Goal: Task Accomplishment & Management: Manage account settings

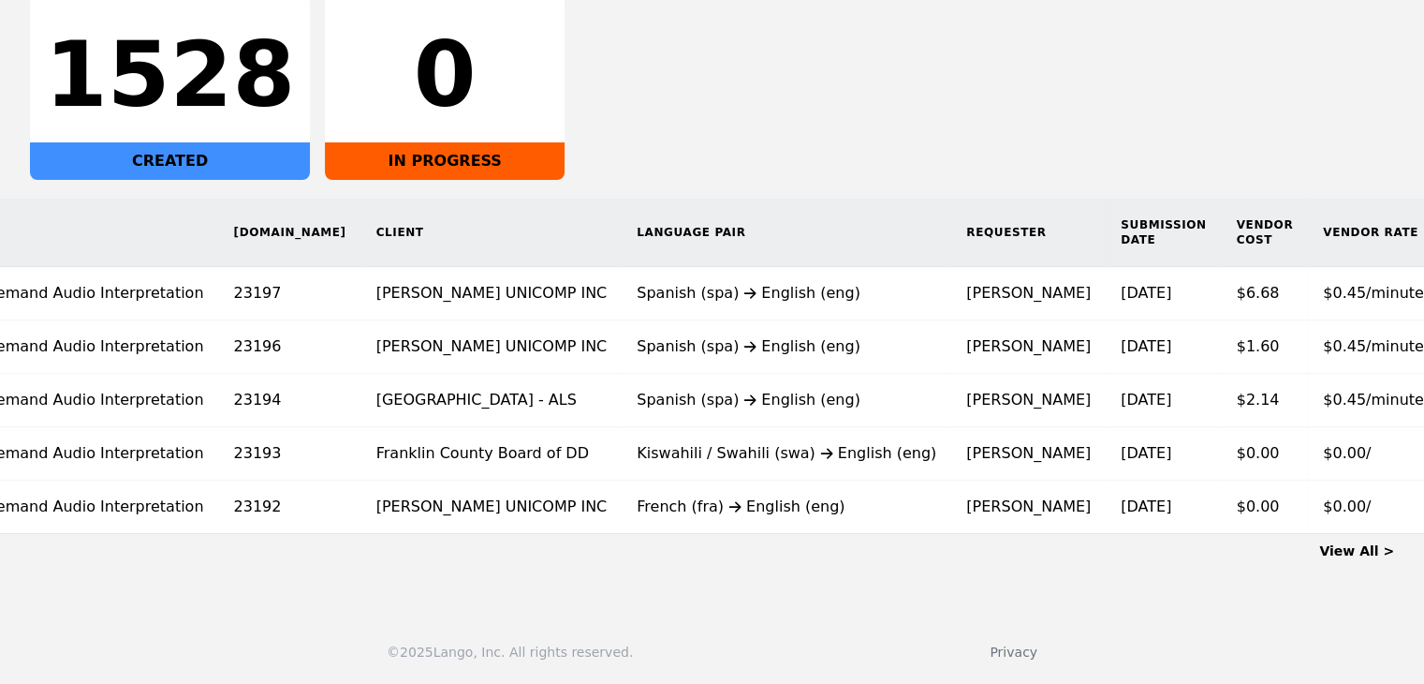
scroll to position [0, 159]
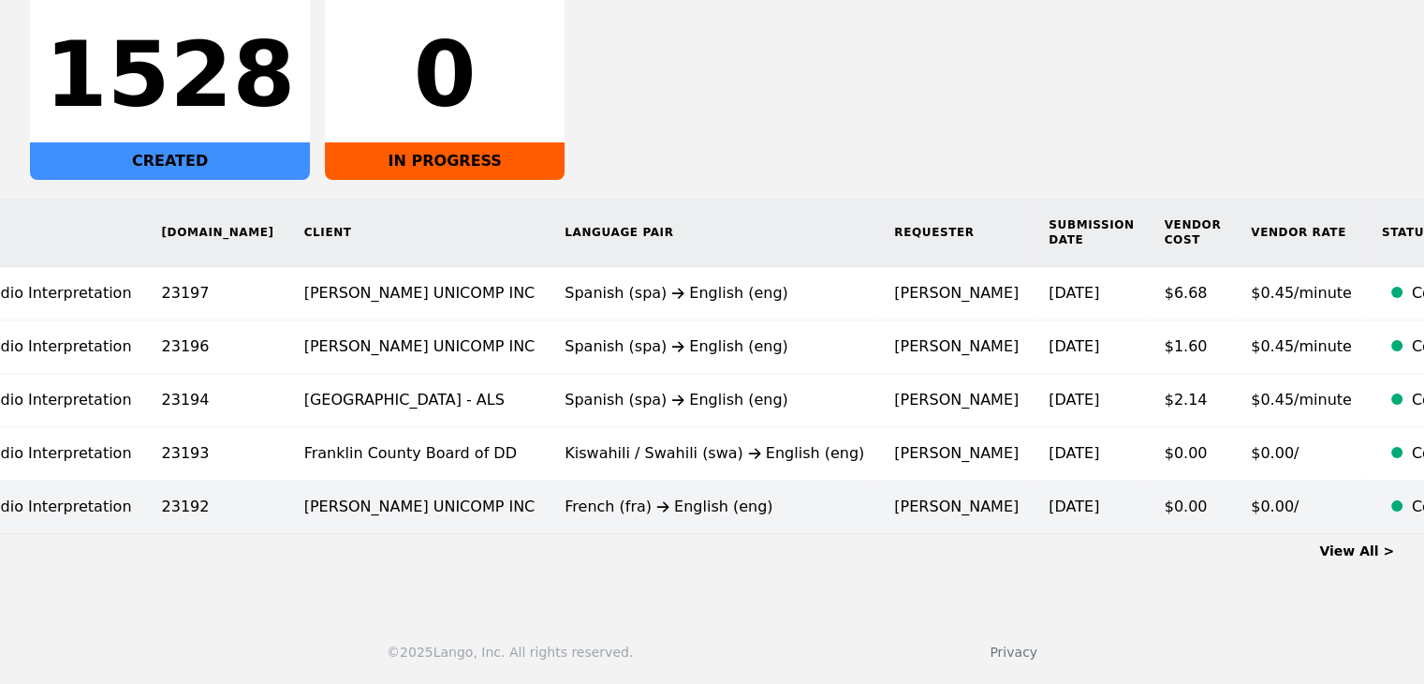
click at [879, 500] on td "[PERSON_NAME]" at bounding box center [956, 506] width 154 height 53
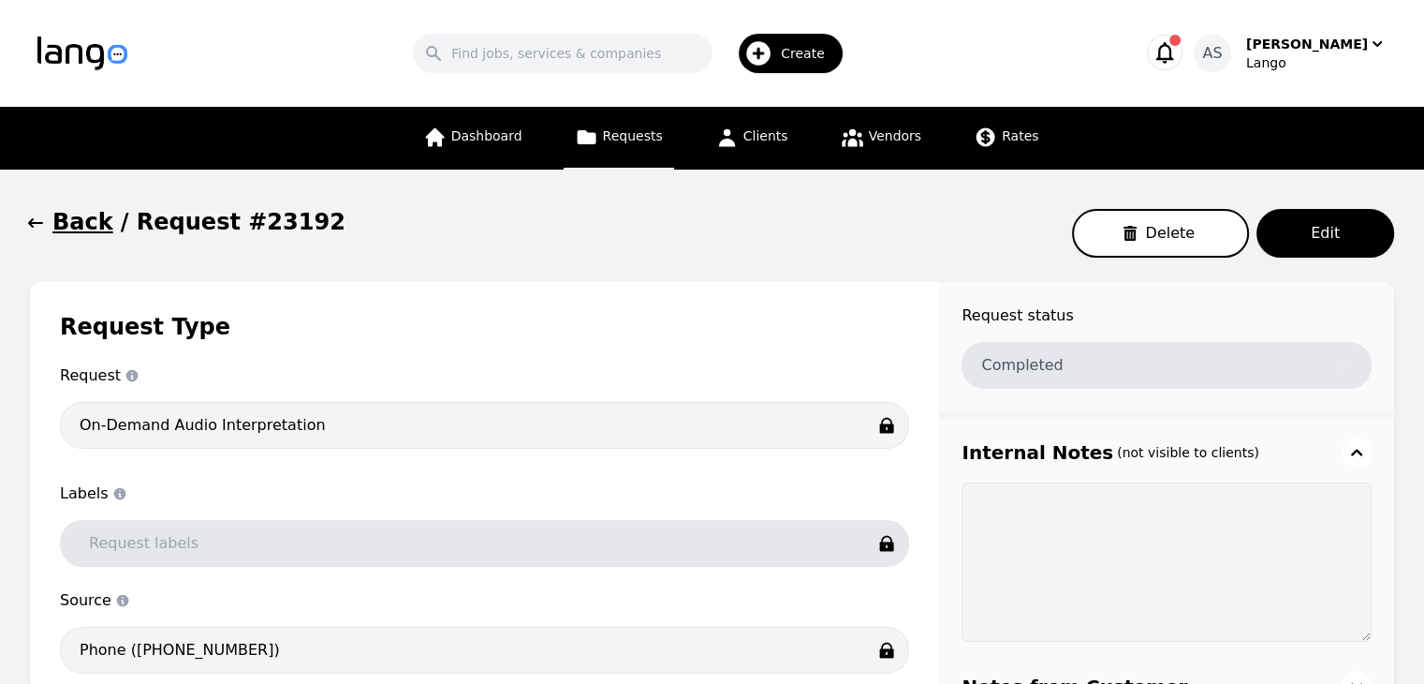
click at [30, 224] on icon "button" at bounding box center [35, 222] width 15 height 9
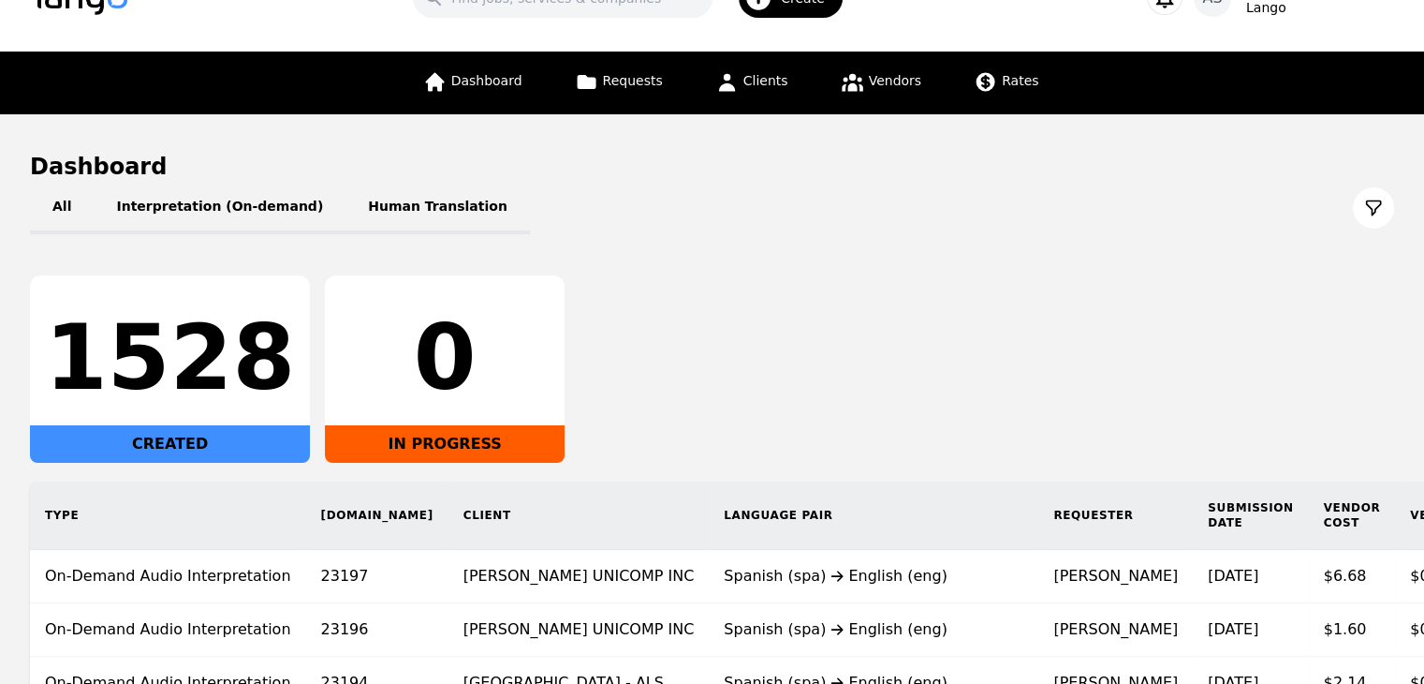
scroll to position [70, 0]
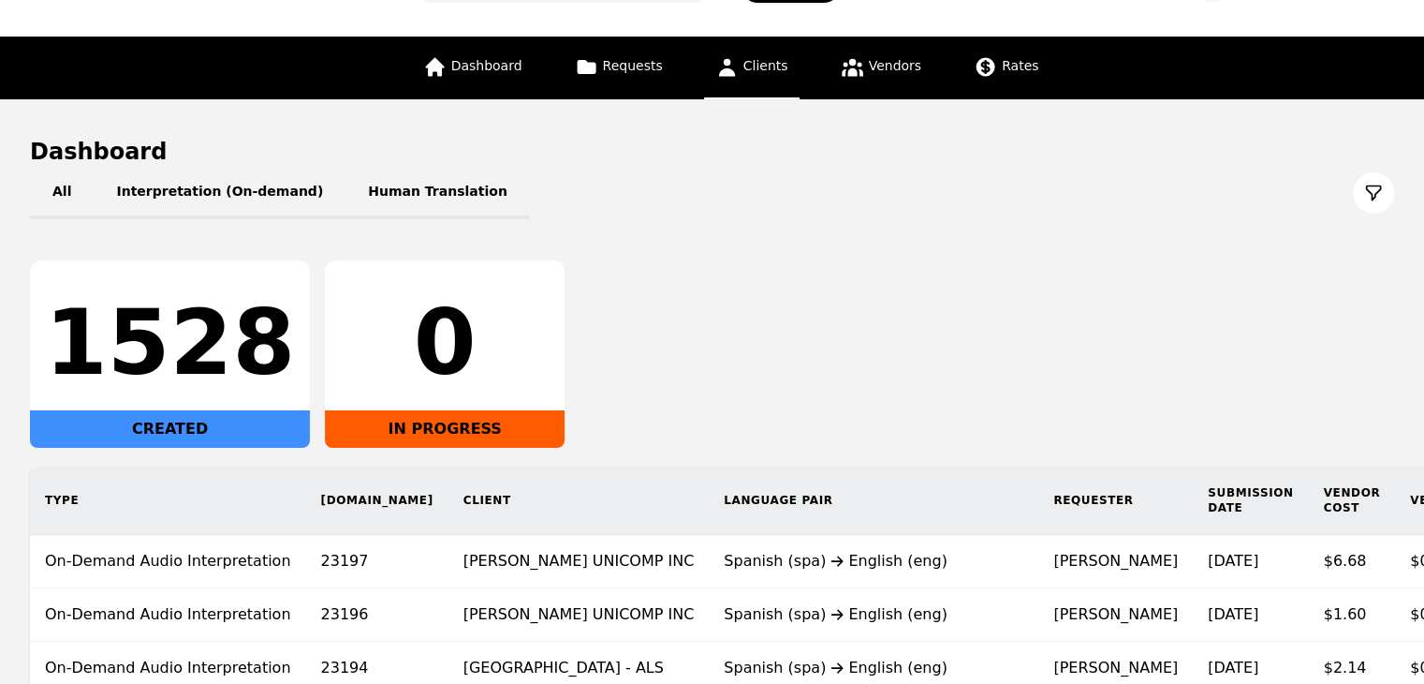
click at [759, 65] on span "Clients" at bounding box center [765, 65] width 45 height 15
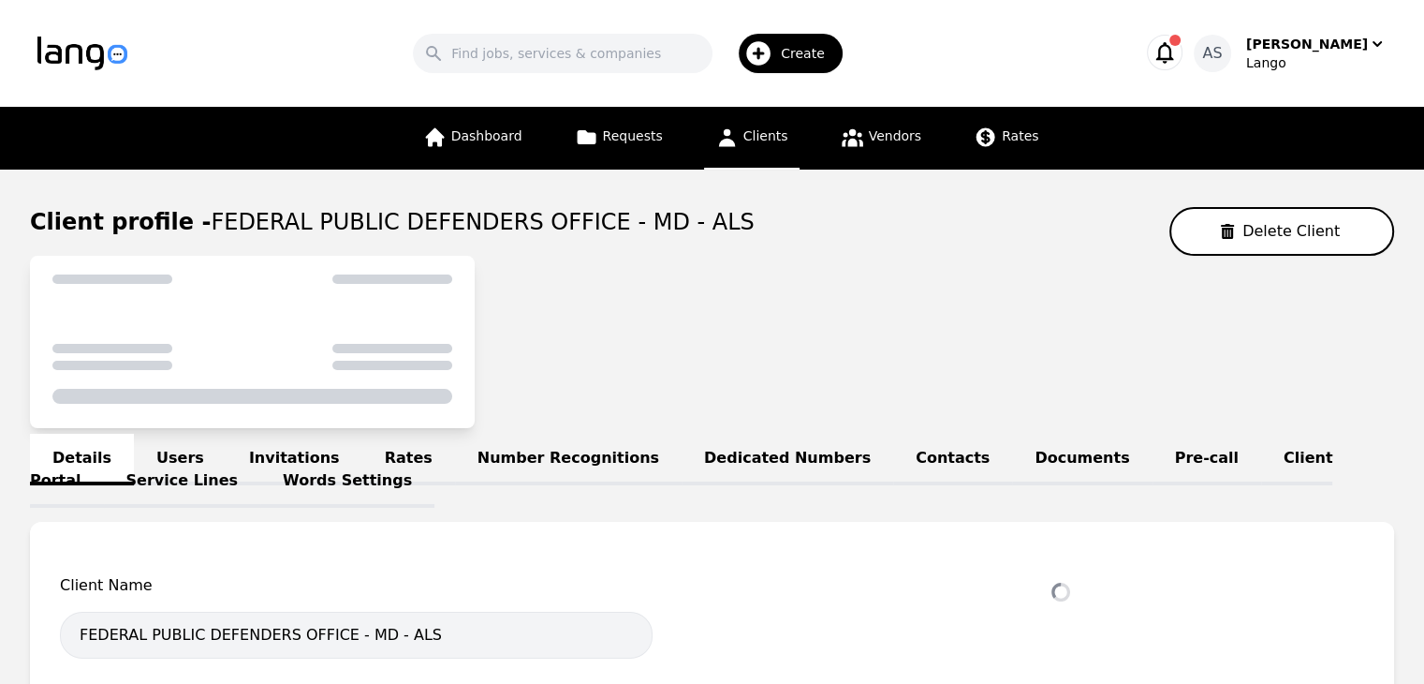
select select "active"
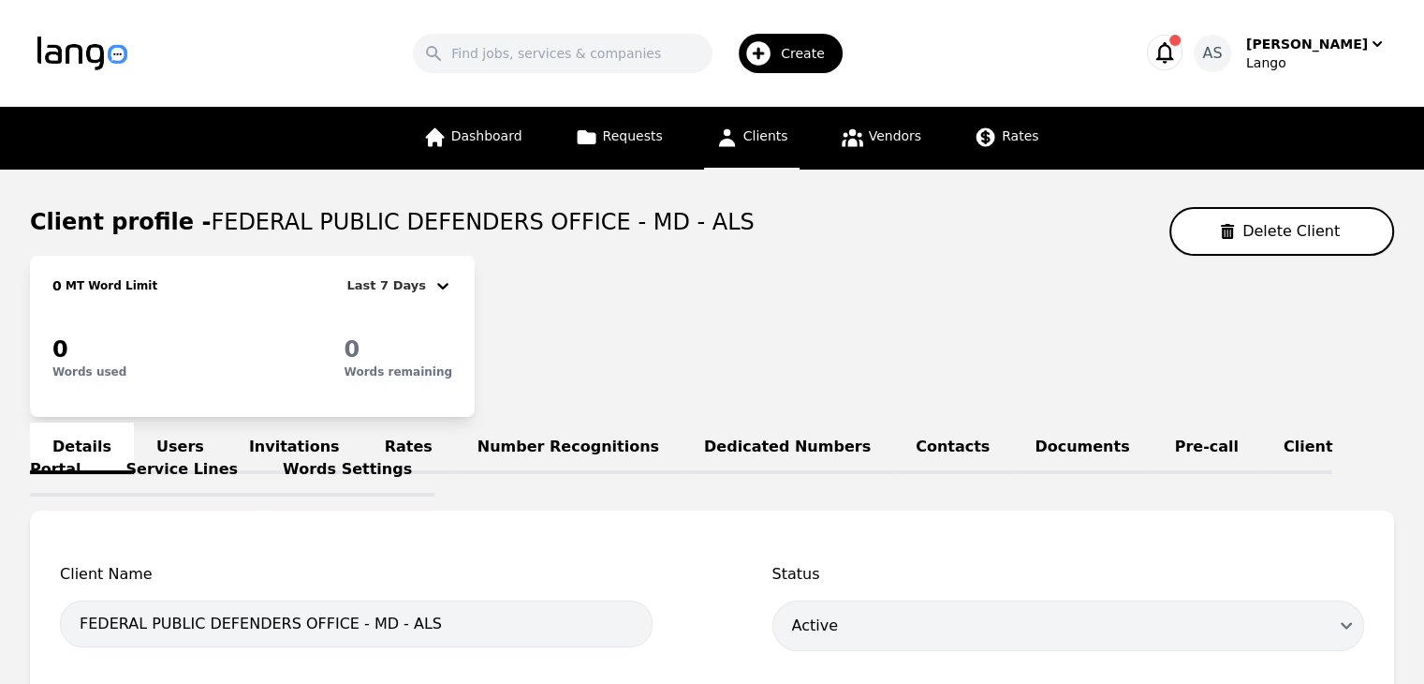
click at [740, 144] on link "Clients" at bounding box center [752, 138] width 96 height 63
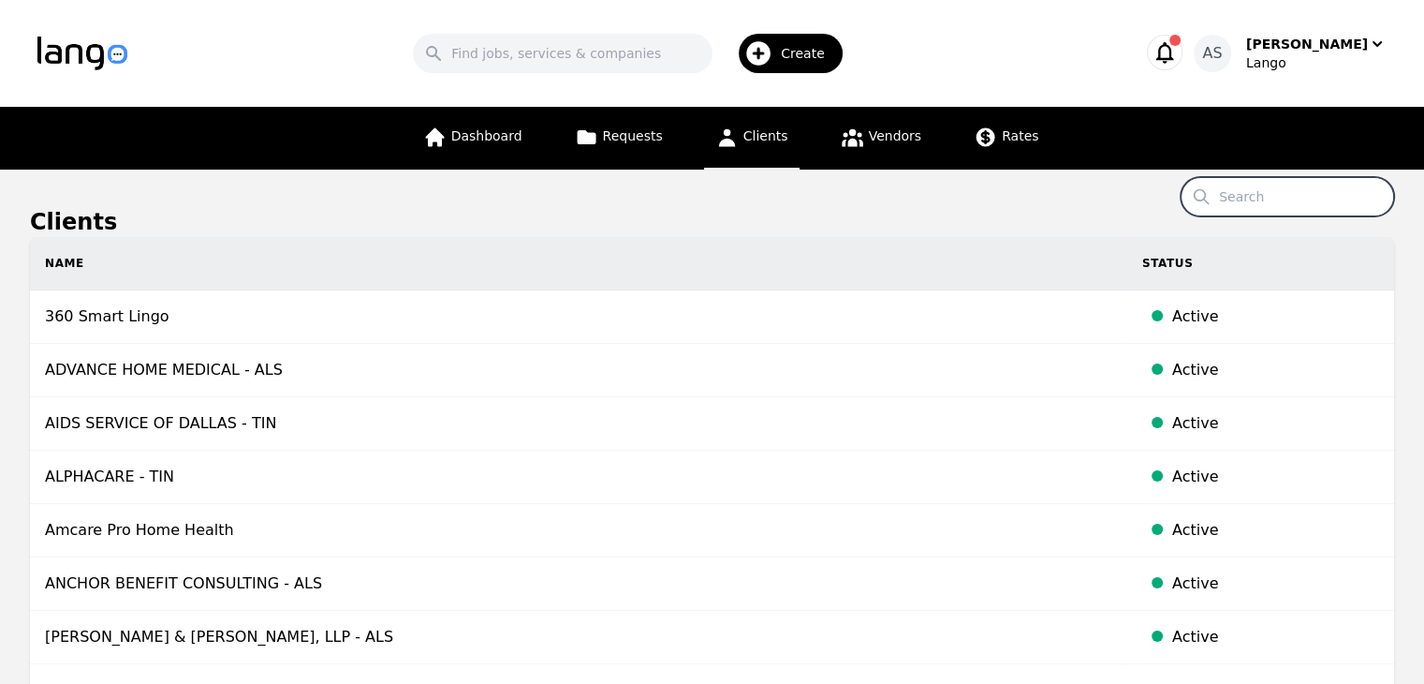
click at [1260, 195] on input "Search" at bounding box center [1287, 196] width 213 height 39
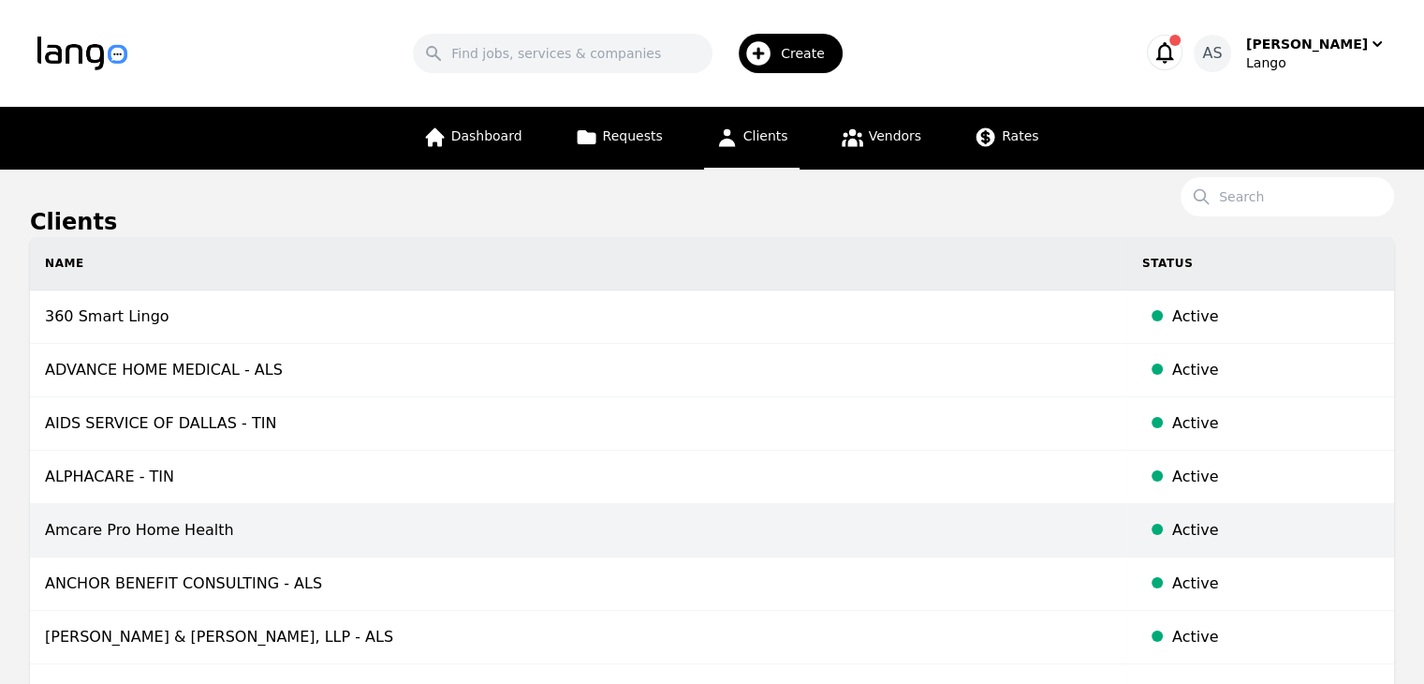
copy td "Amcare Pro Home Health"
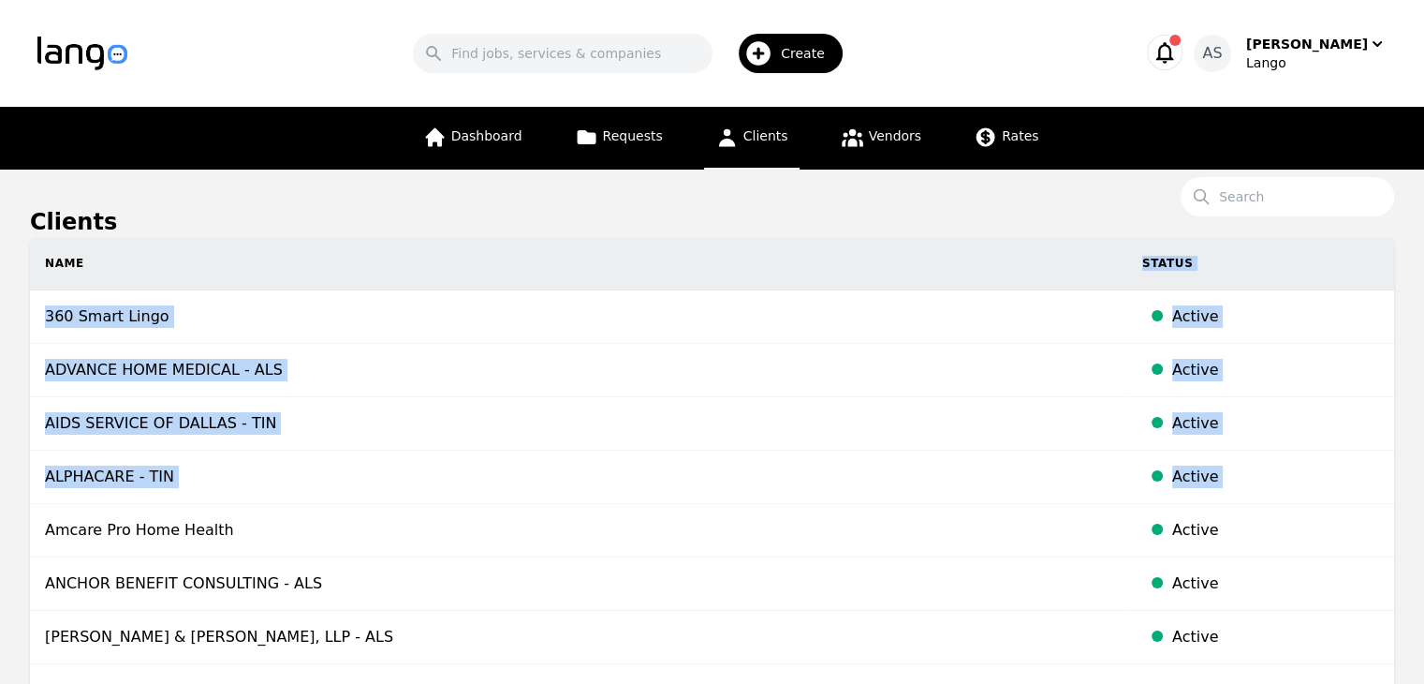
drag, startPoint x: 44, startPoint y: 525, endPoint x: 370, endPoint y: 270, distance: 414.1
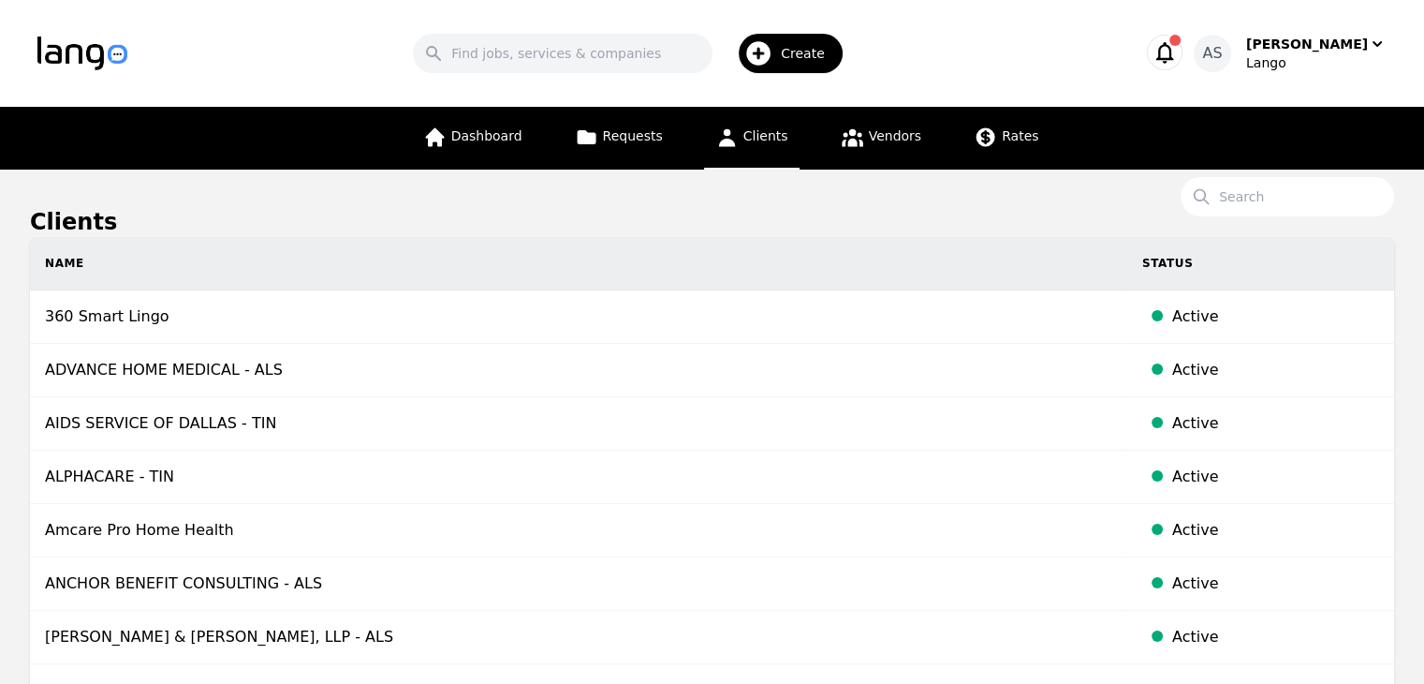
click at [404, 207] on h1 "Clients" at bounding box center [712, 222] width 1364 height 30
click at [509, 134] on span "Dashboard" at bounding box center [486, 135] width 71 height 15
